Goal: Complete application form: Complete application form

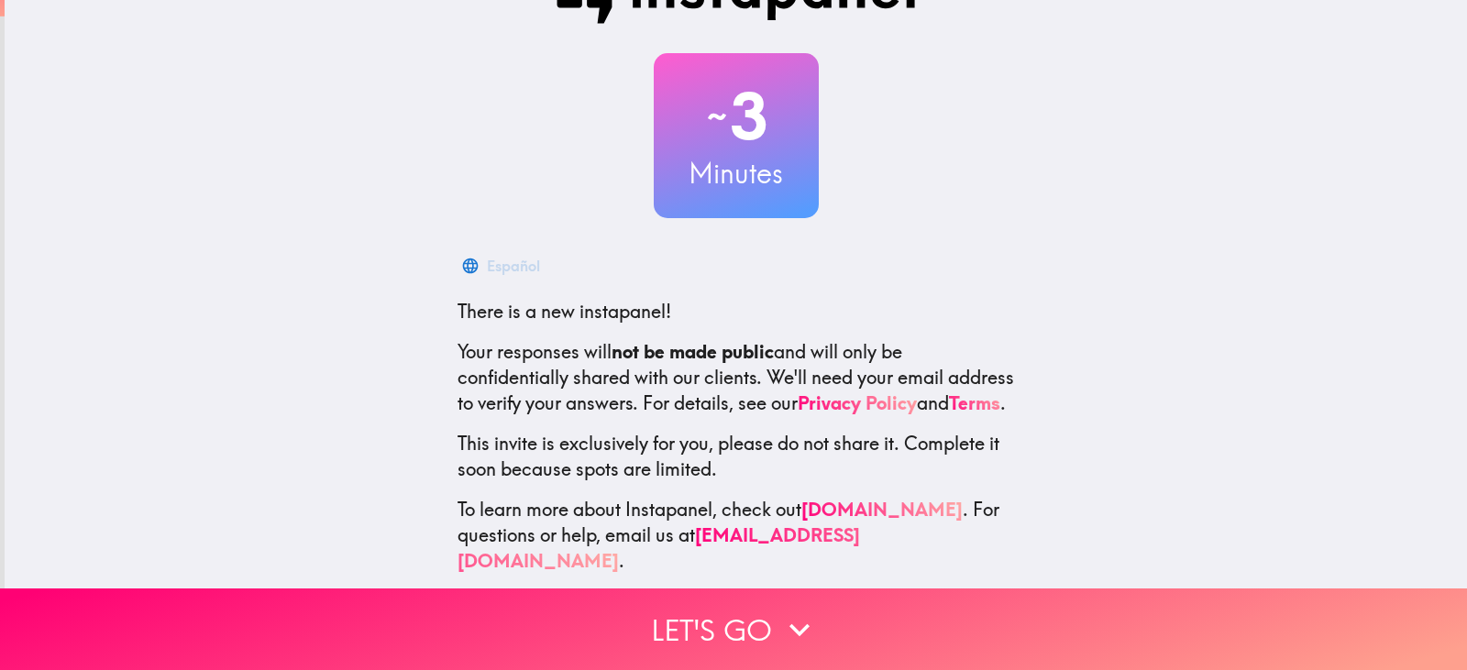
scroll to position [92, 0]
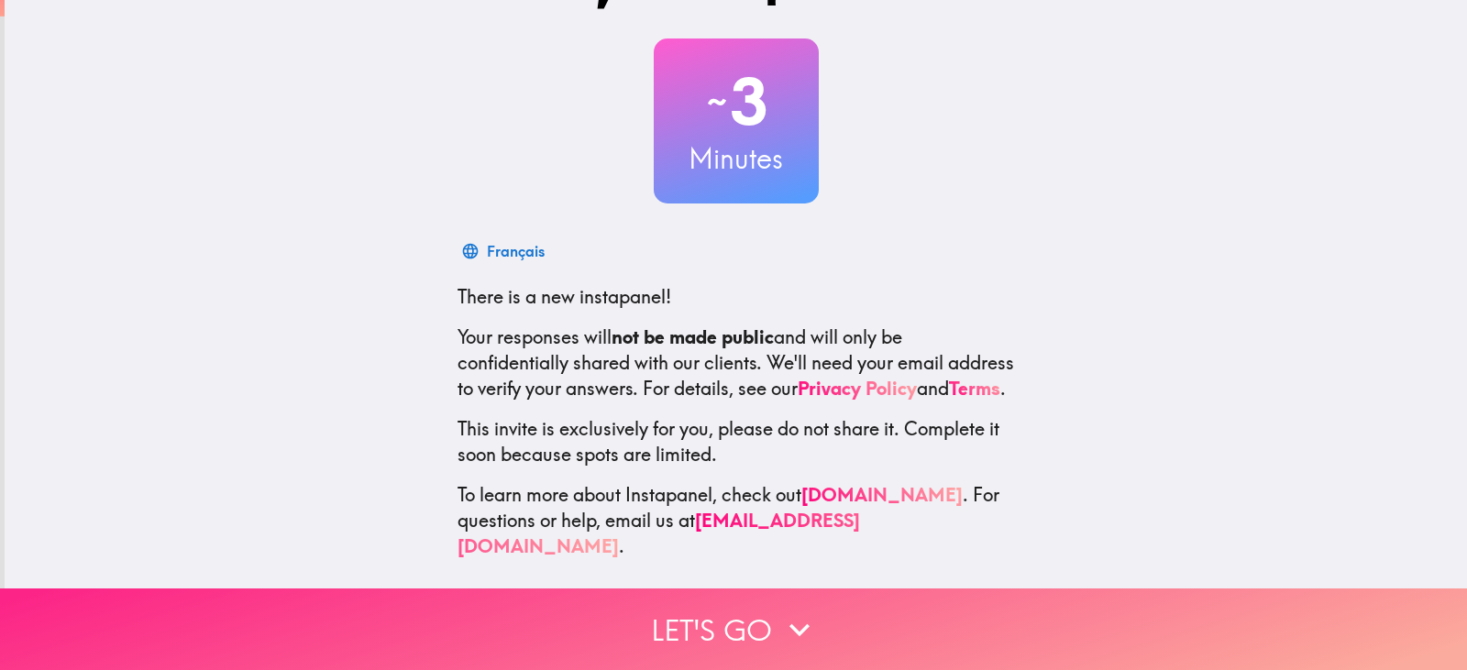
click at [710, 606] on button "Let's go" at bounding box center [733, 630] width 1467 height 82
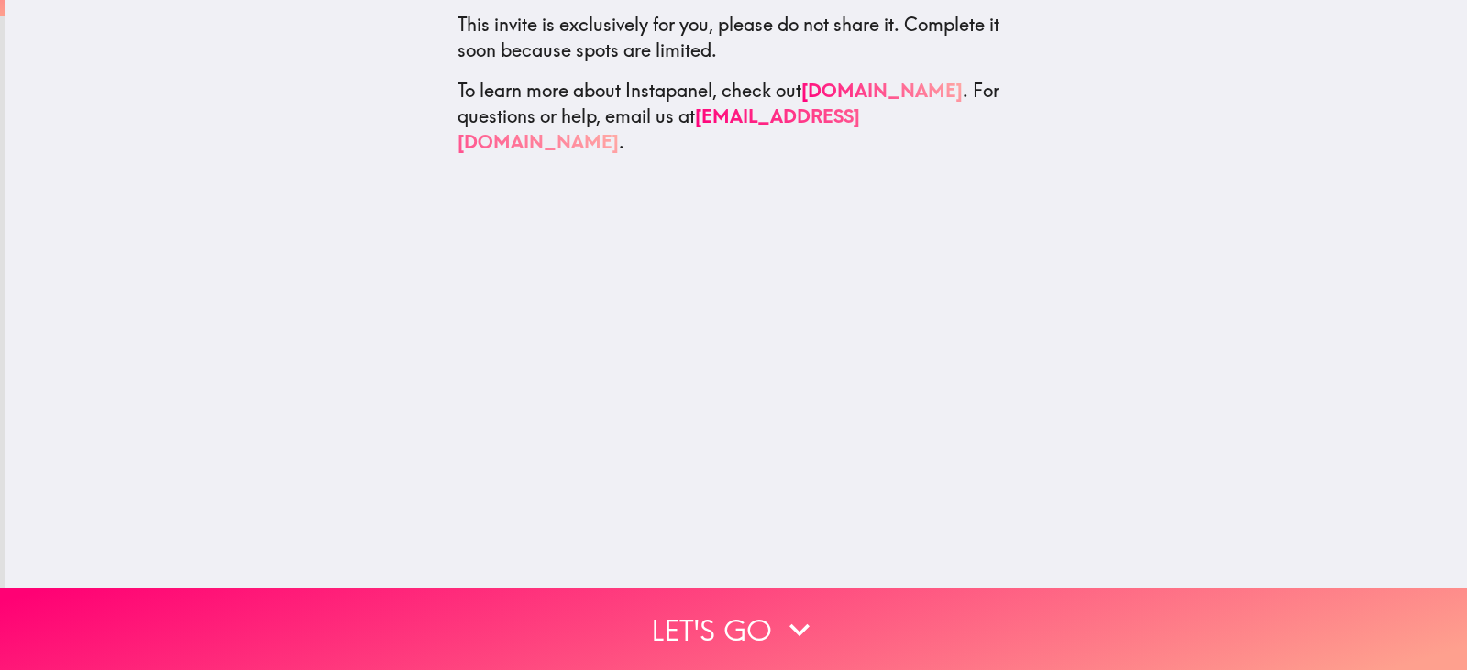
scroll to position [0, 0]
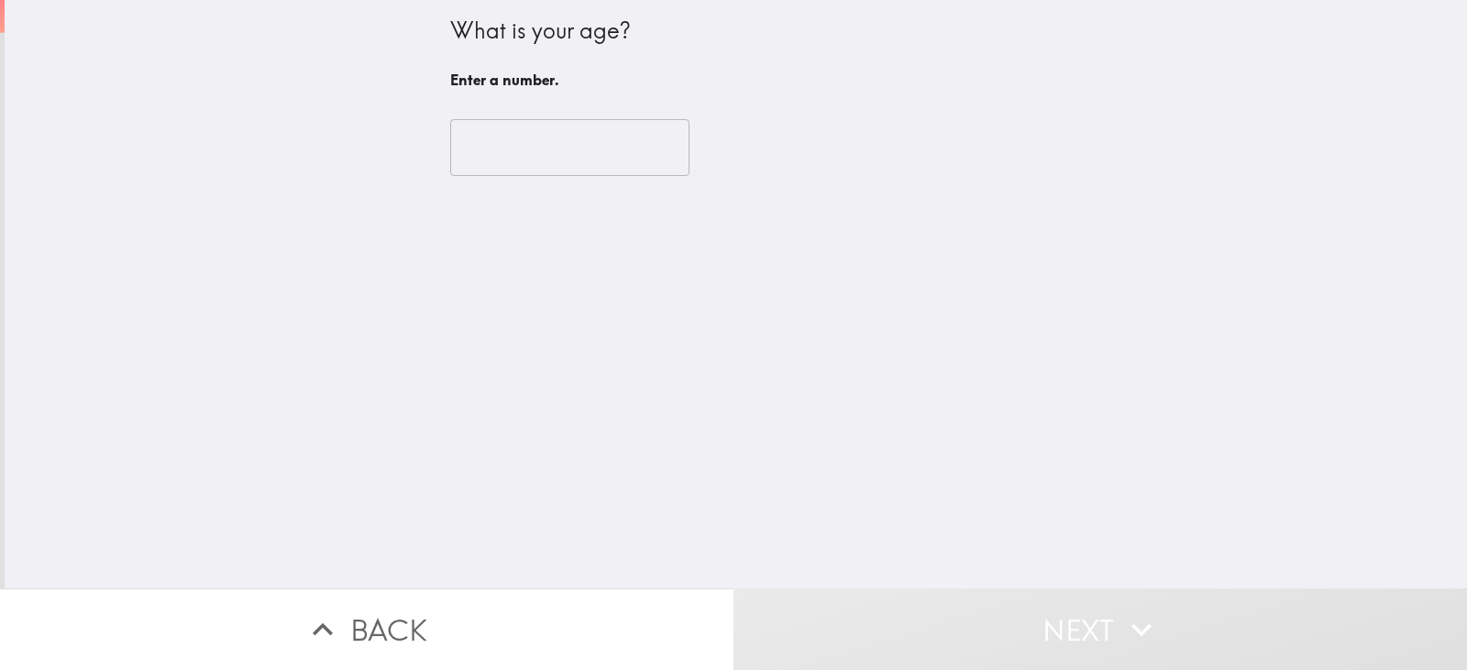
click at [591, 154] on input "number" at bounding box center [569, 147] width 239 height 57
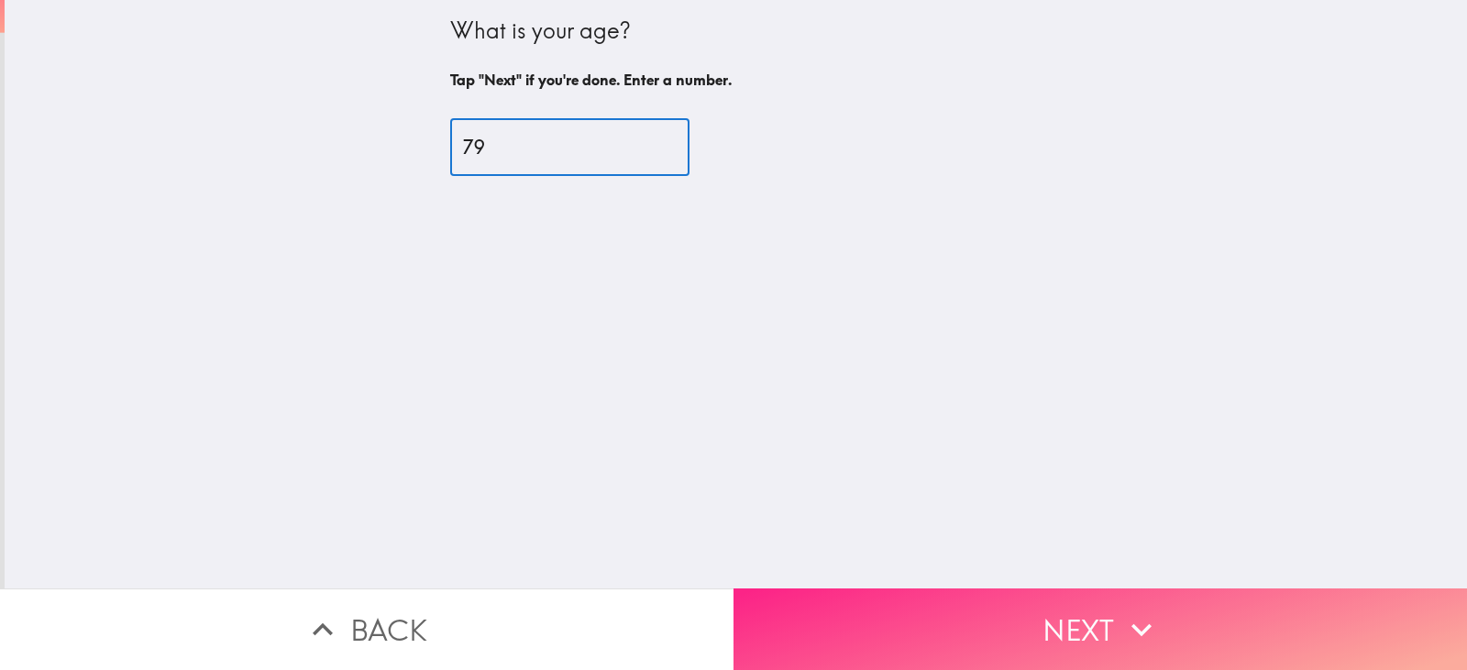
type input "79"
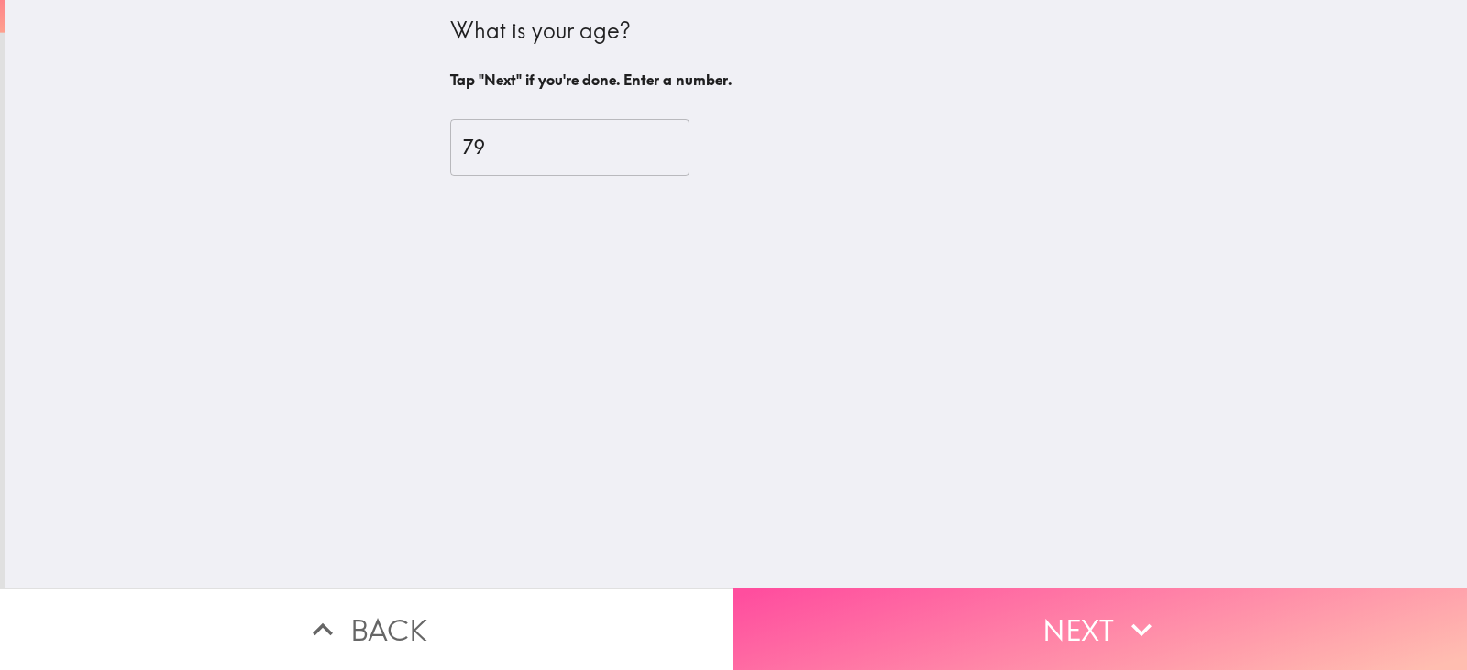
click at [886, 603] on button "Next" at bounding box center [1101, 630] width 734 height 82
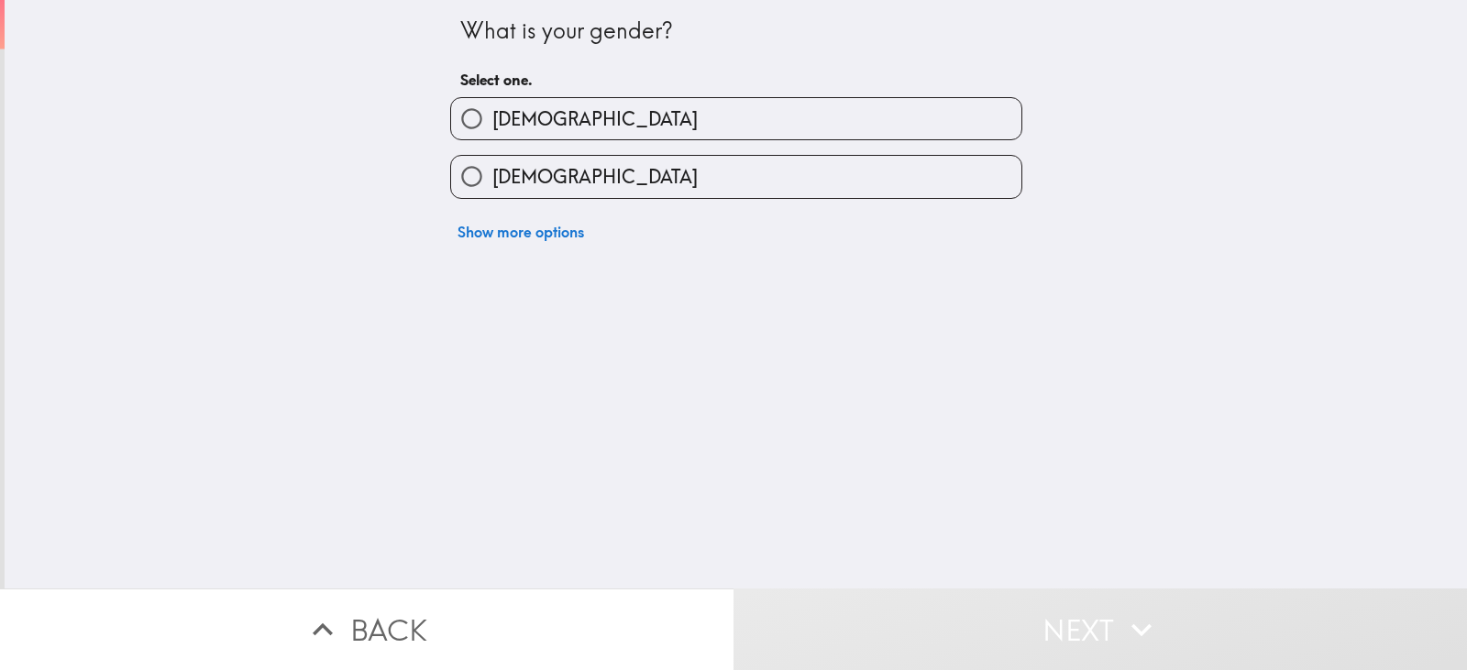
click at [813, 166] on label "[DEMOGRAPHIC_DATA]" at bounding box center [736, 176] width 570 height 41
click at [492, 166] on input "[DEMOGRAPHIC_DATA]" at bounding box center [471, 176] width 41 height 41
radio input "true"
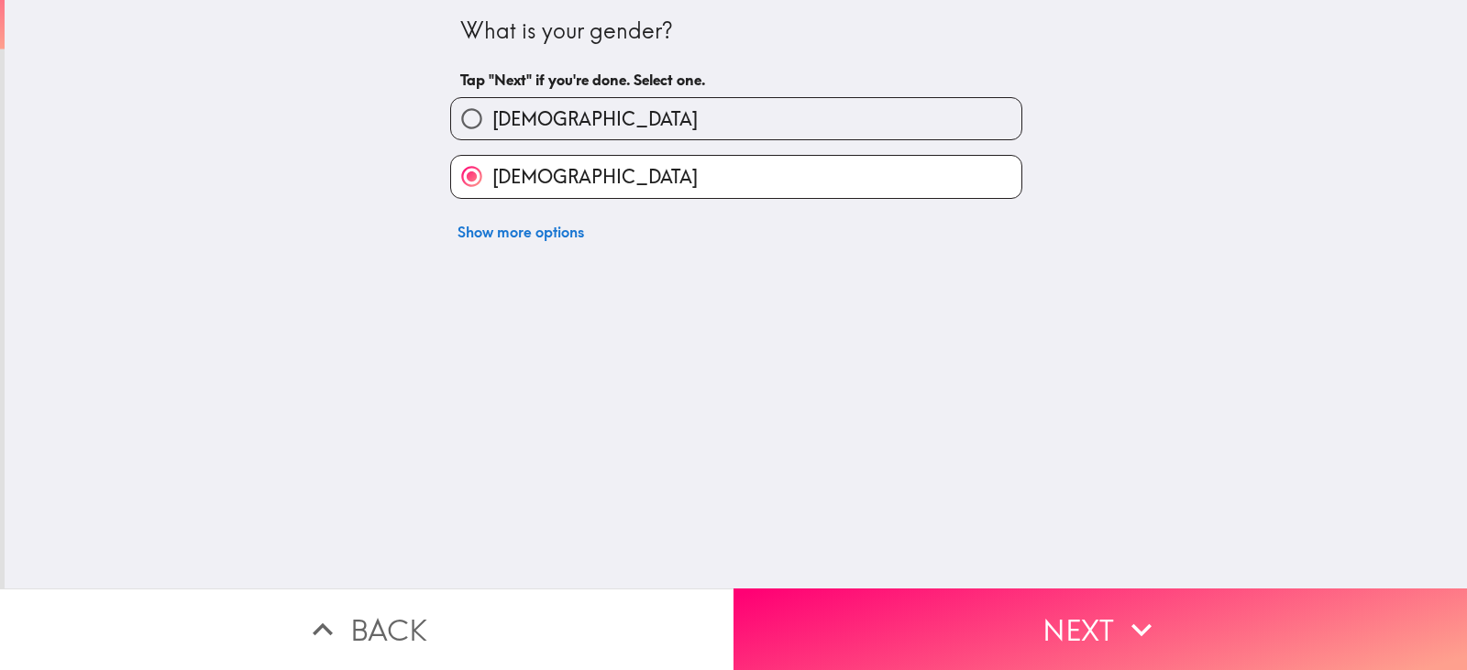
click at [956, 616] on button "Next" at bounding box center [1101, 630] width 734 height 82
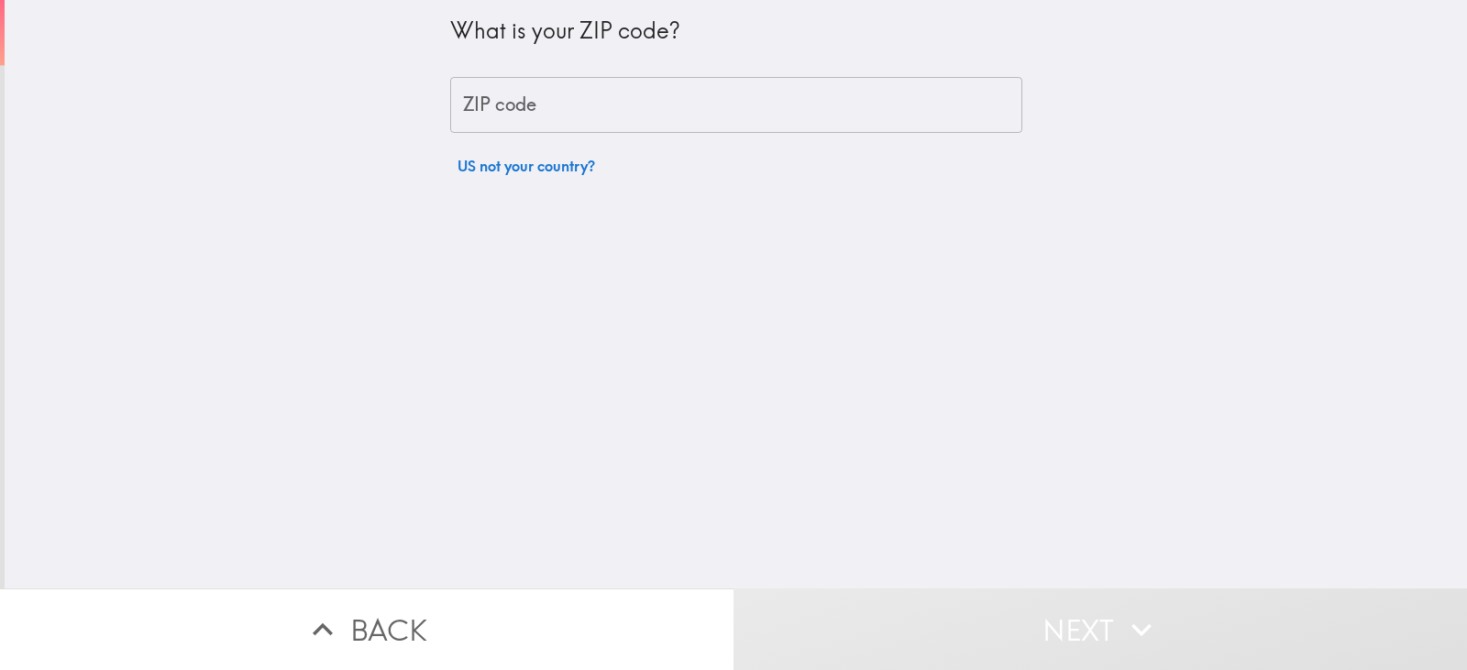
click at [899, 106] on input "ZIP code" at bounding box center [736, 105] width 572 height 57
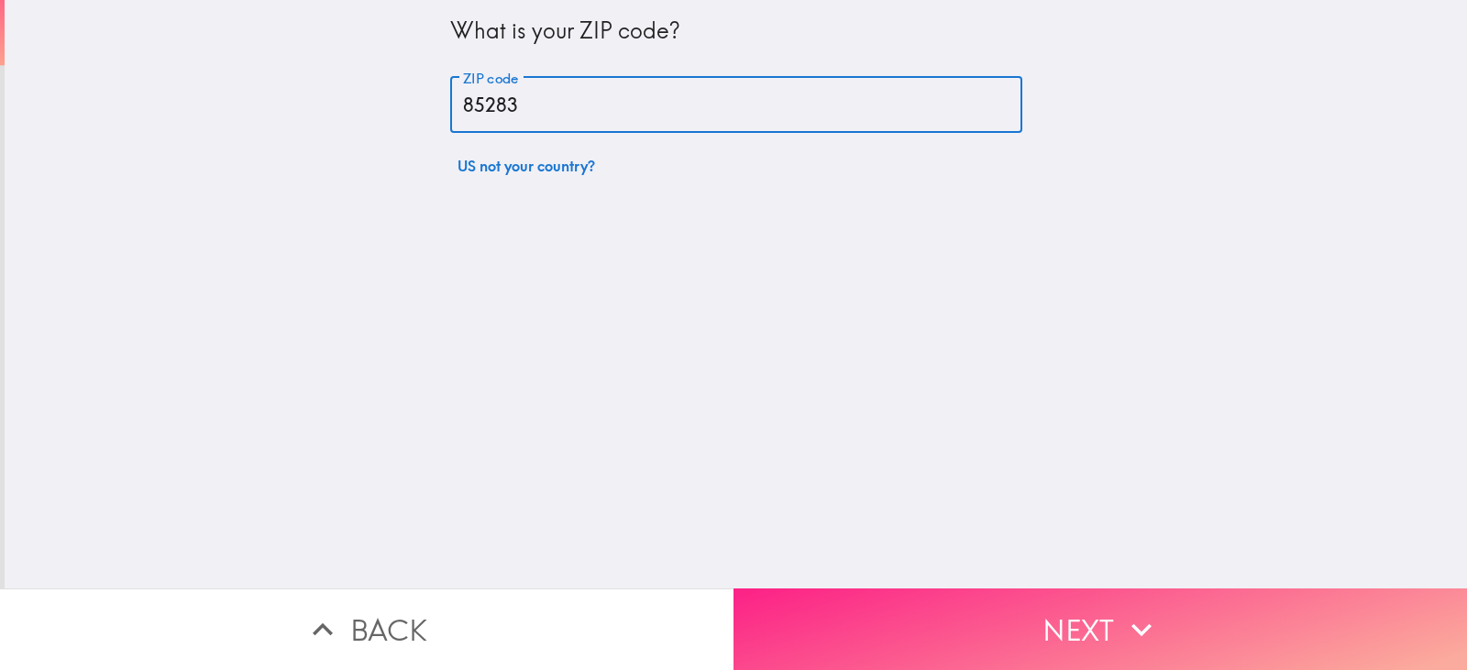
type input "85283"
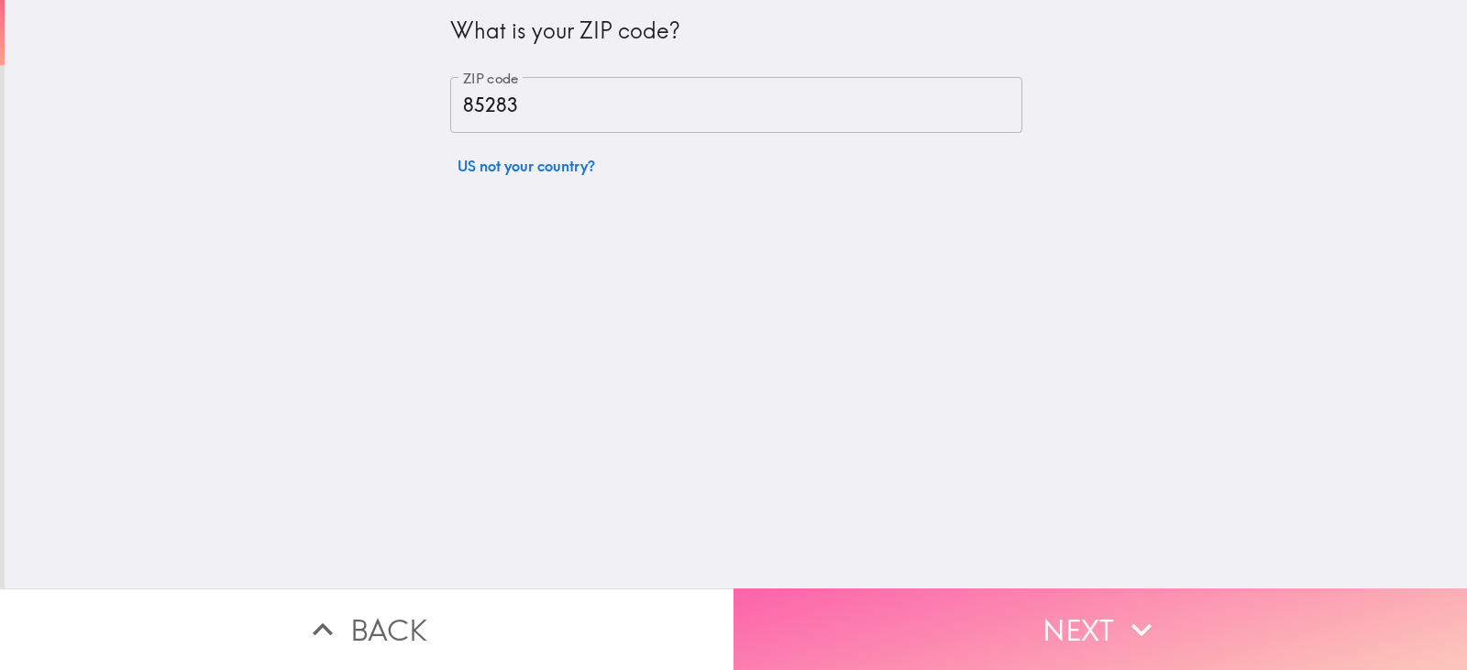
click at [1096, 597] on button "Next" at bounding box center [1101, 630] width 734 height 82
